Goal: Check status: Check status

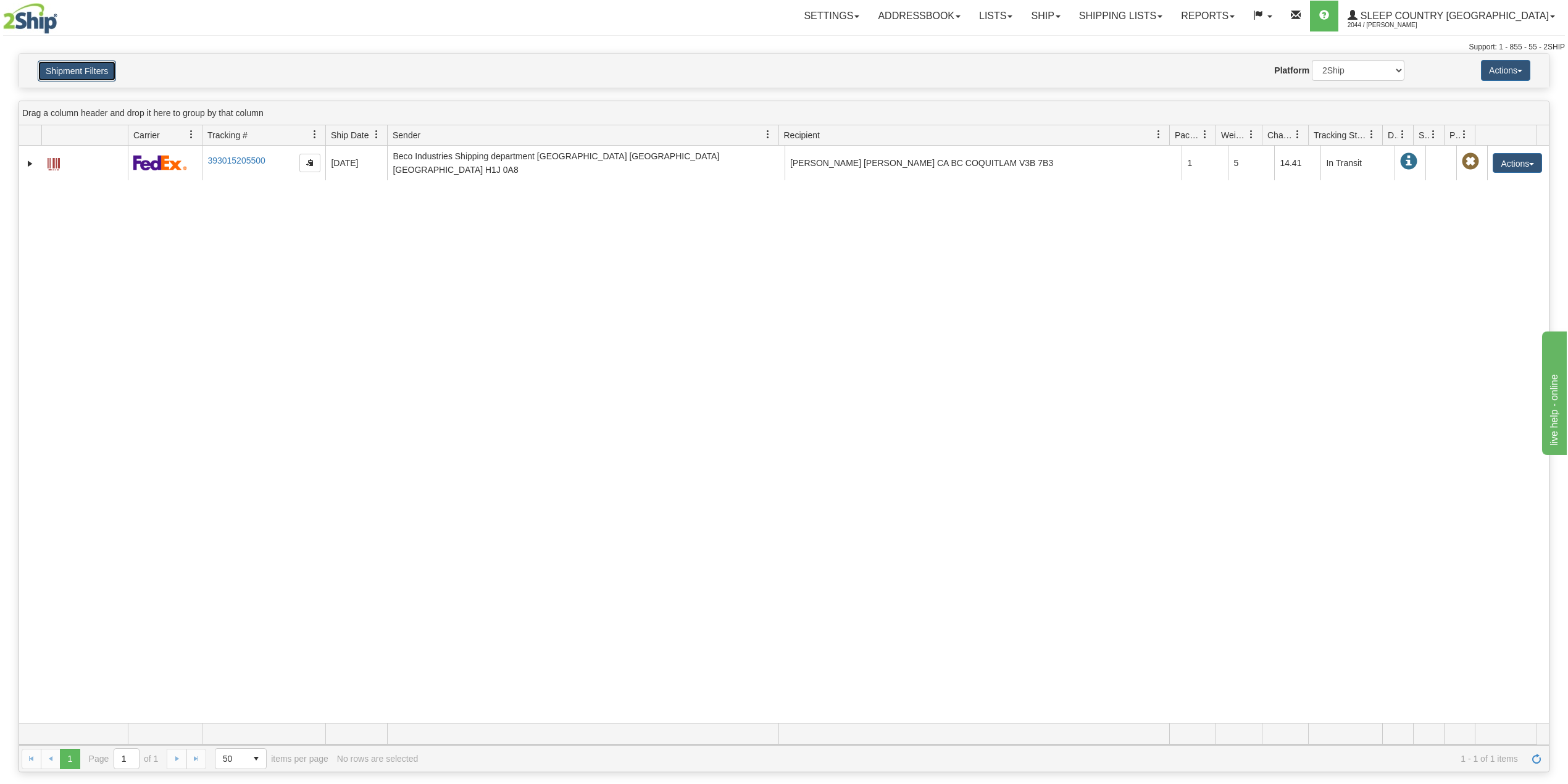
click at [79, 64] on button "Shipment Filters" at bounding box center [76, 71] width 78 height 21
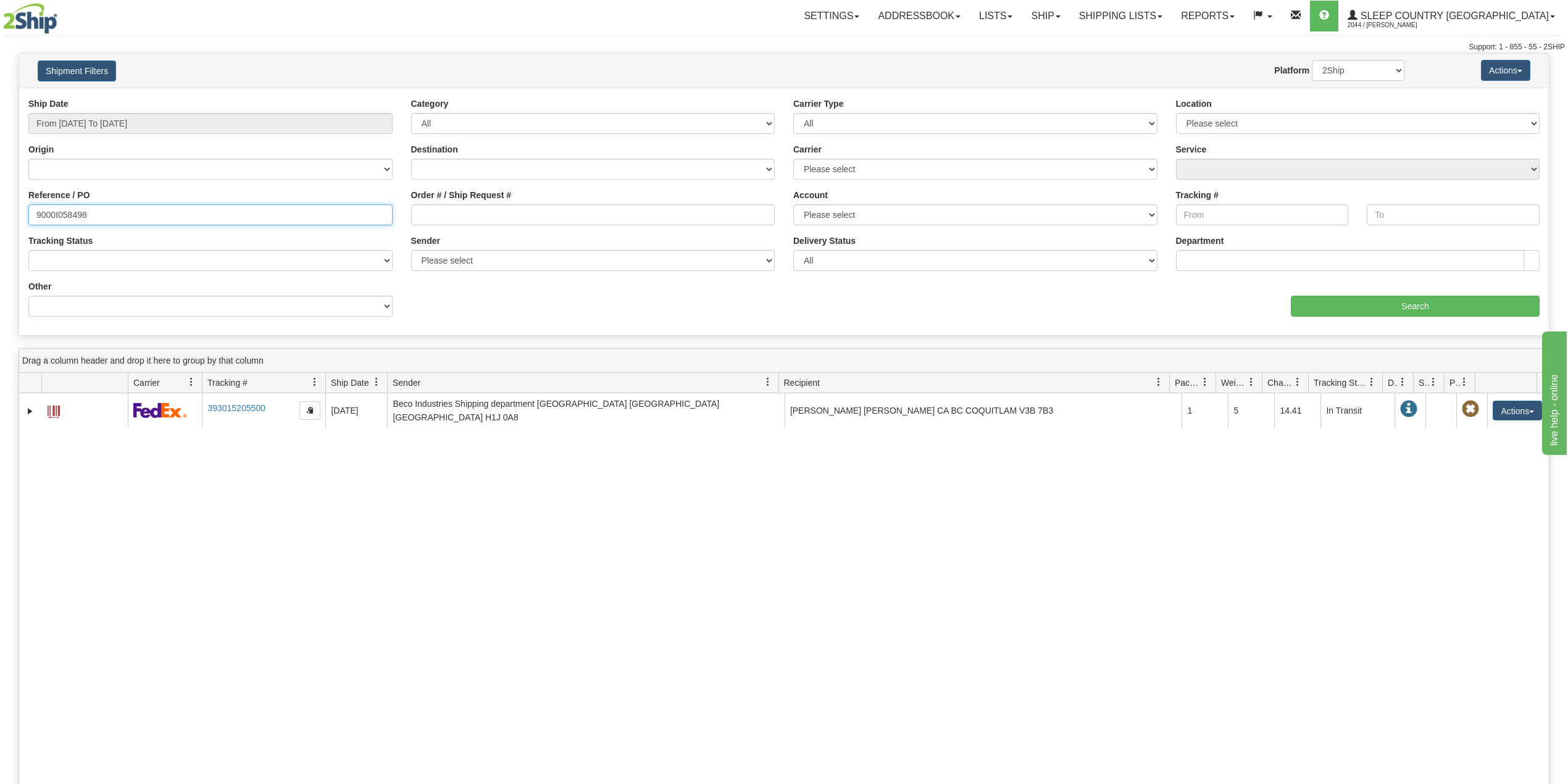
click at [67, 213] on input "9000I058498" at bounding box center [211, 215] width 364 height 21
click at [65, 211] on input "9000I058498" at bounding box center [211, 215] width 364 height 21
paste input "77039"
type input "9000I077039"
click at [1389, 299] on input "Search" at bounding box center [1415, 306] width 249 height 21
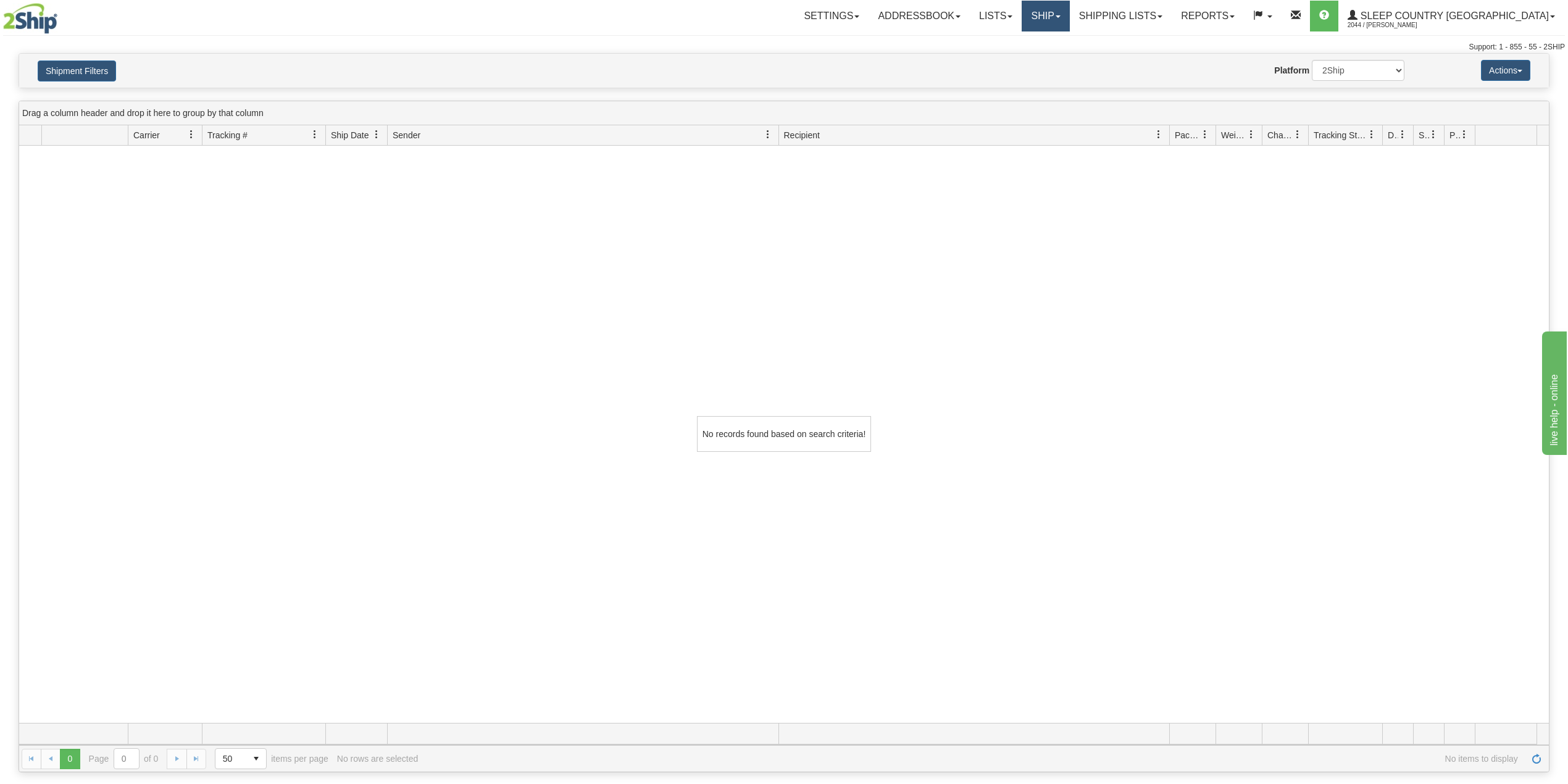
click at [1069, 16] on link "Ship" at bounding box center [1045, 16] width 48 height 31
click at [1057, 60] on span "OnHold / Order Queue" at bounding box center [1013, 59] width 87 height 10
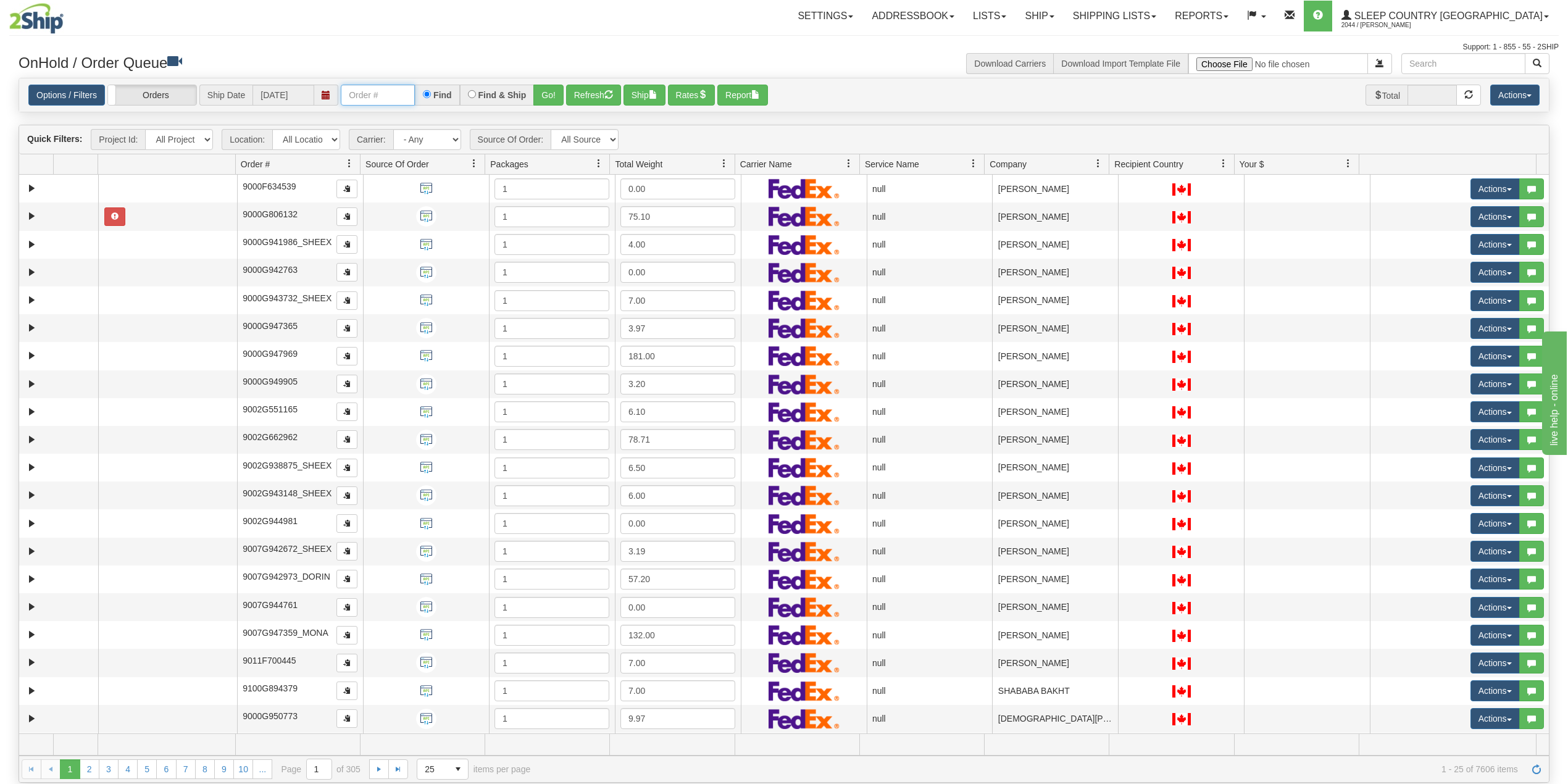
click at [410, 98] on input "text" at bounding box center [377, 95] width 74 height 21
paste input "9000I077039"
type input "9000I077039"
click at [551, 92] on button "Go!" at bounding box center [548, 95] width 30 height 21
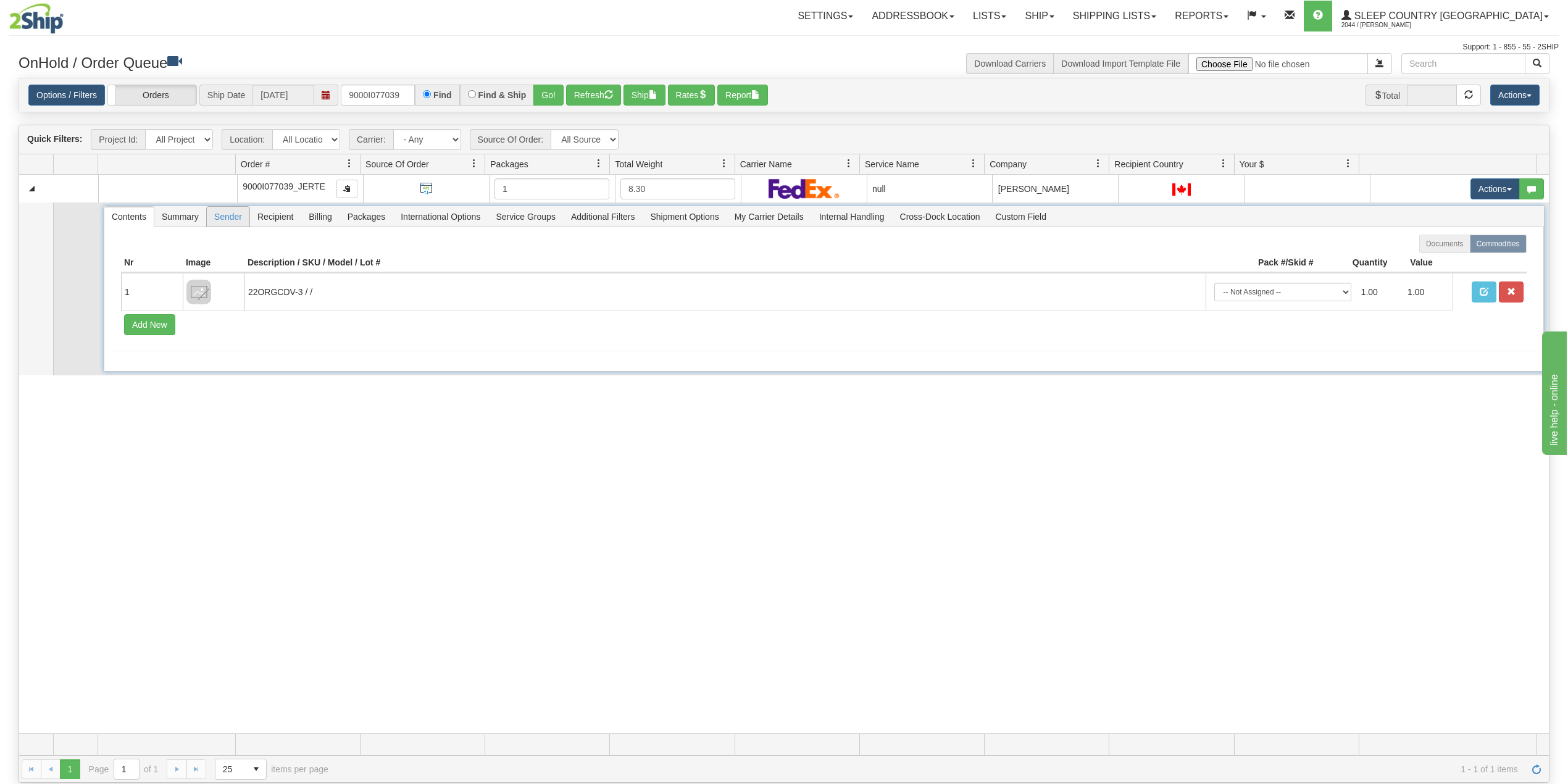
click at [233, 217] on span "Sender" at bounding box center [228, 217] width 43 height 20
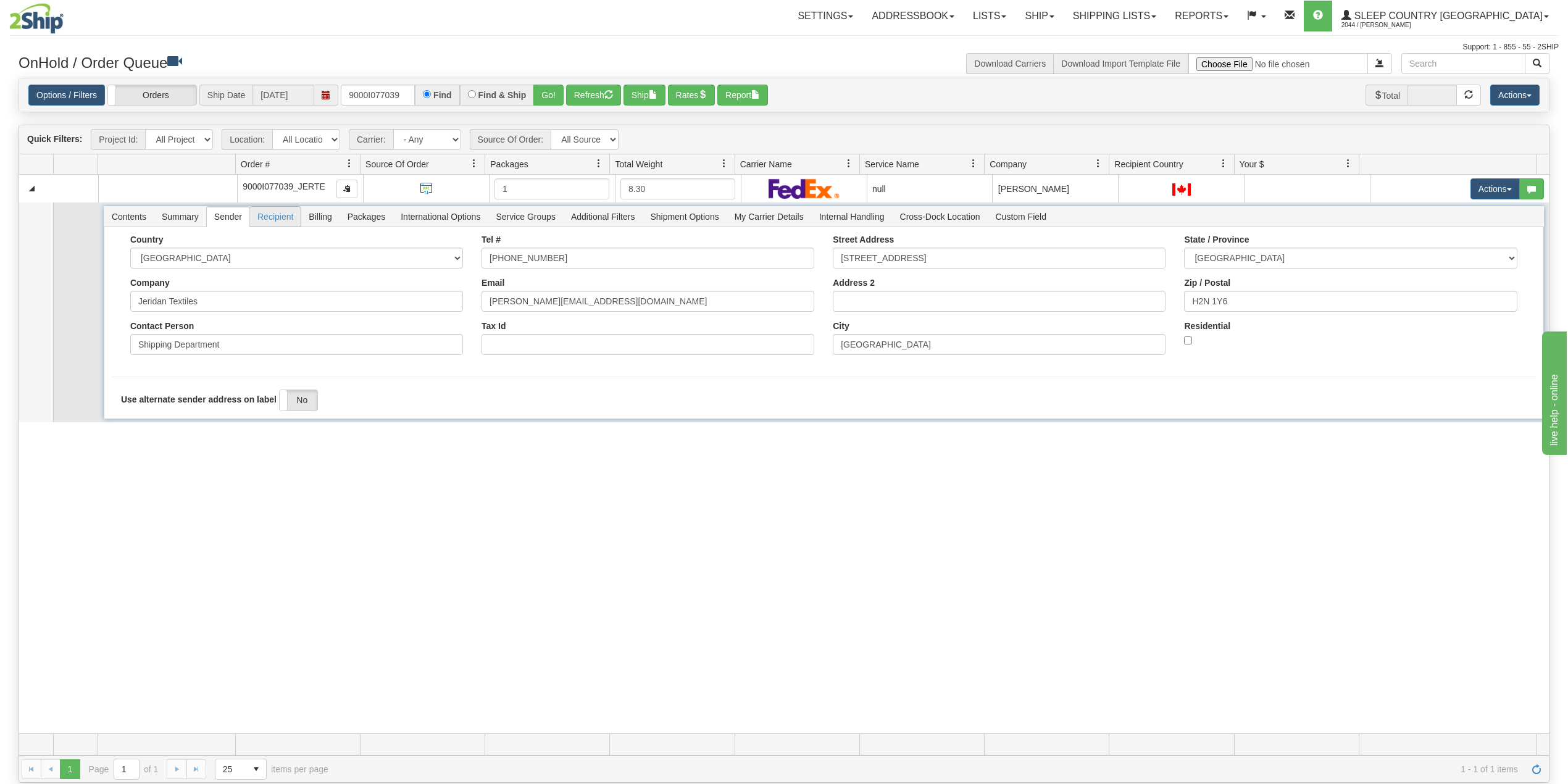
click at [274, 218] on span "Recipient" at bounding box center [275, 217] width 50 height 20
